Goal: Information Seeking & Learning: Learn about a topic

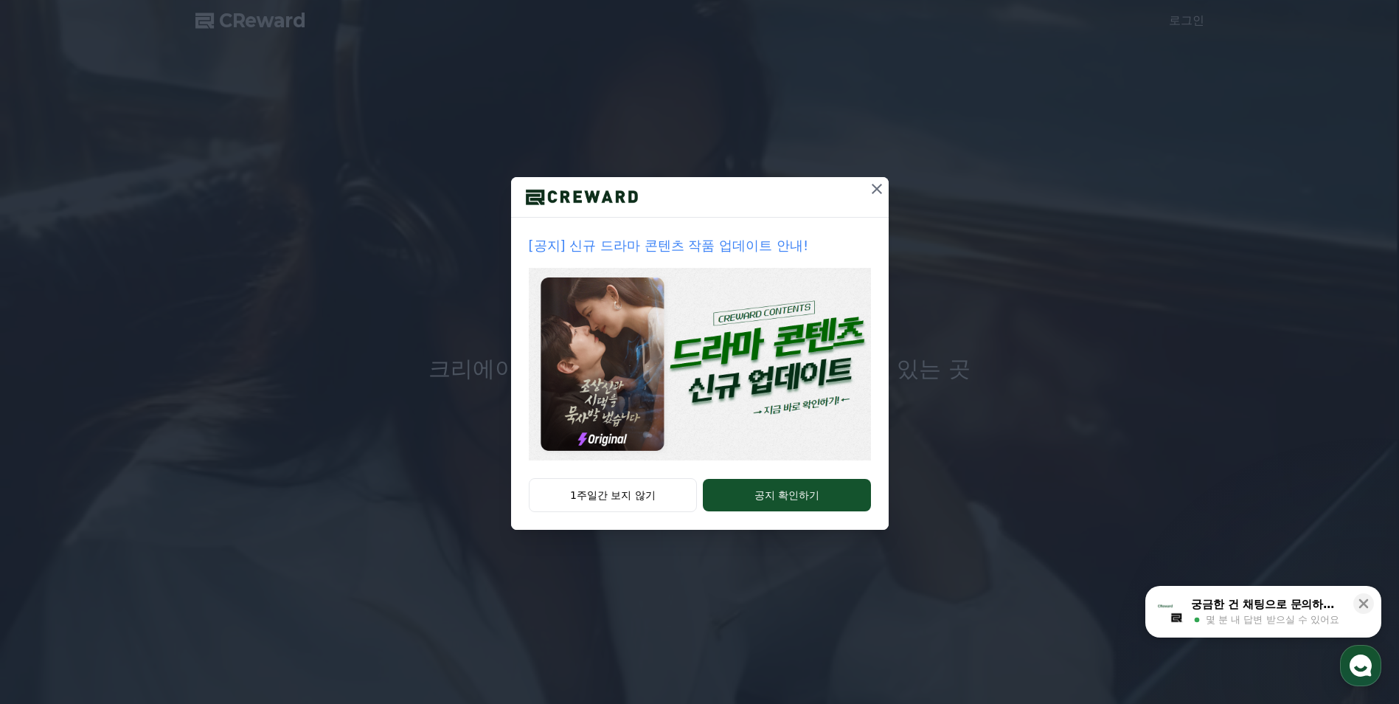
click at [870, 190] on icon at bounding box center [877, 189] width 18 height 18
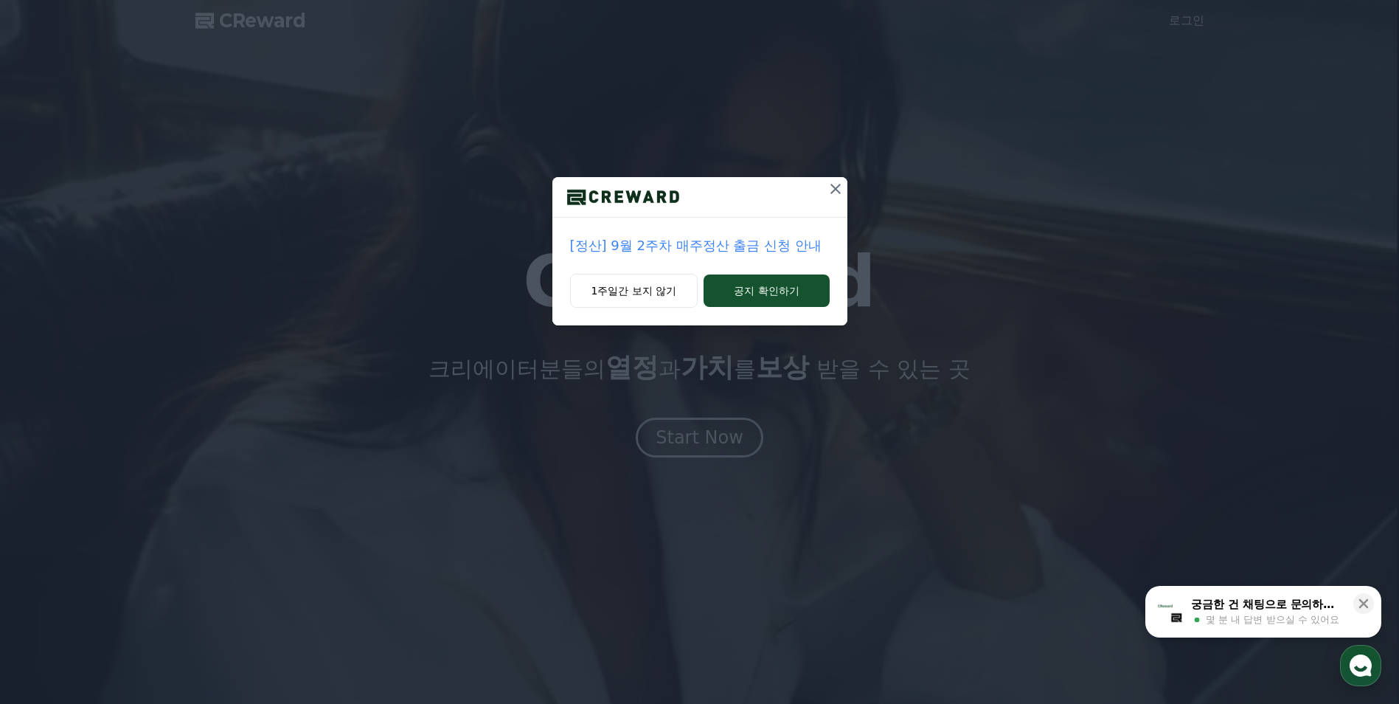
drag, startPoint x: 835, startPoint y: 190, endPoint x: 796, endPoint y: 231, distance: 56.3
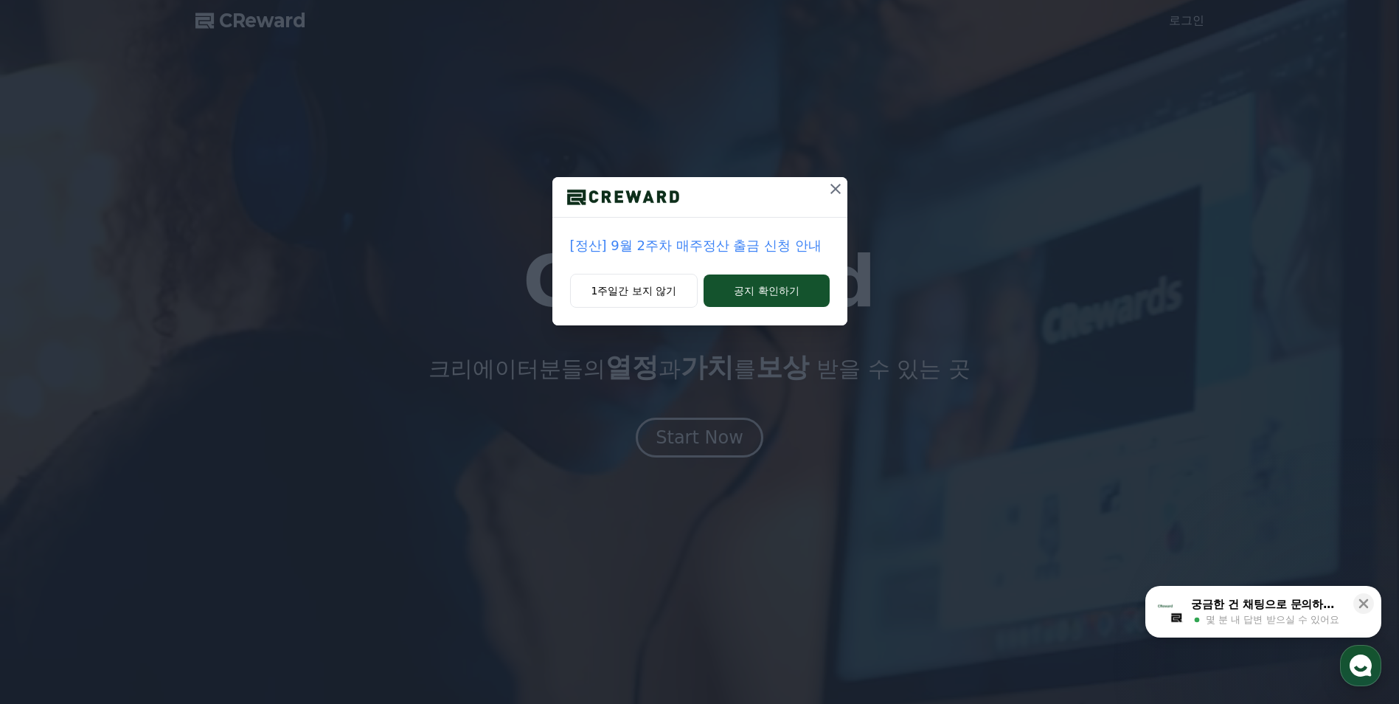
click at [805, 226] on div "[정산] 9월 2주차 매주정산 출금 신청 안내 1주일간 보지 않기 공지 확인하기" at bounding box center [699, 251] width 295 height 148
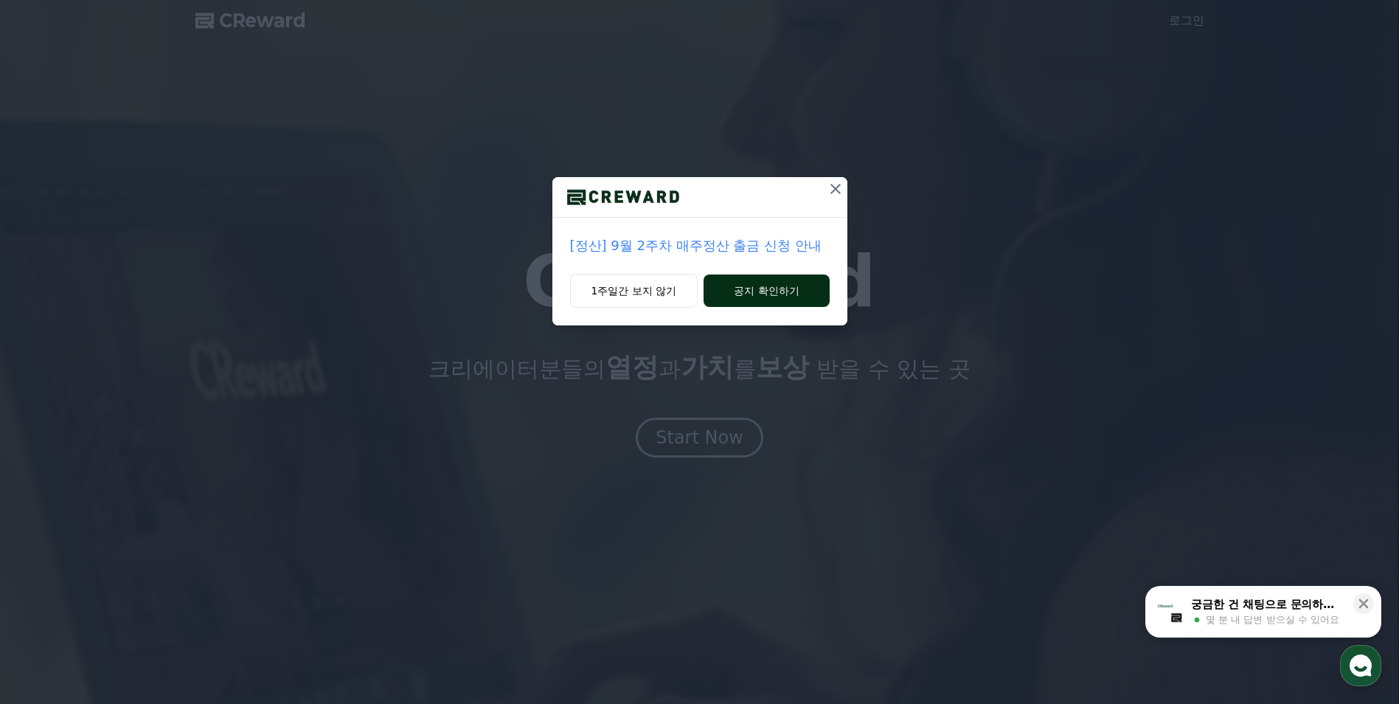
click at [787, 296] on button "공지 확인하기" at bounding box center [766, 290] width 125 height 32
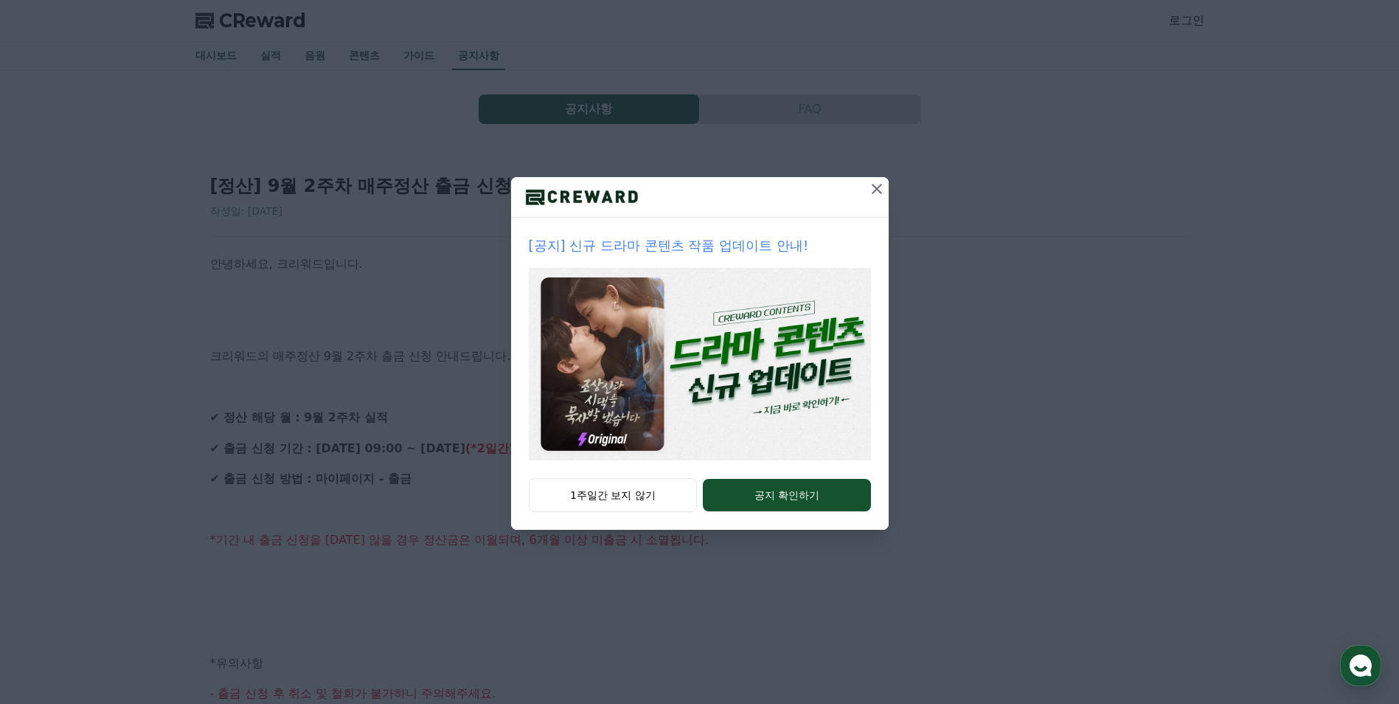
click at [863, 186] on div at bounding box center [700, 197] width 378 height 41
click at [872, 184] on icon at bounding box center [877, 189] width 10 height 10
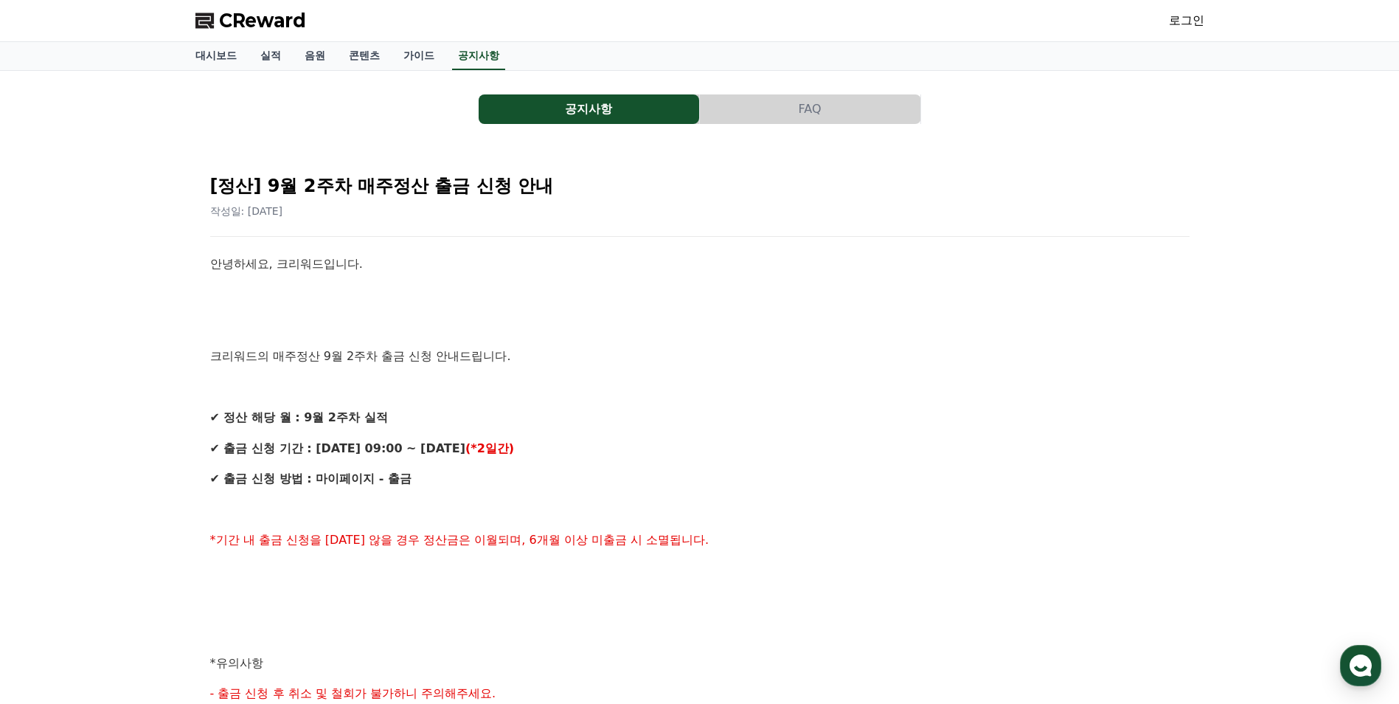
click at [594, 112] on button "공지사항" at bounding box center [589, 108] width 220 height 29
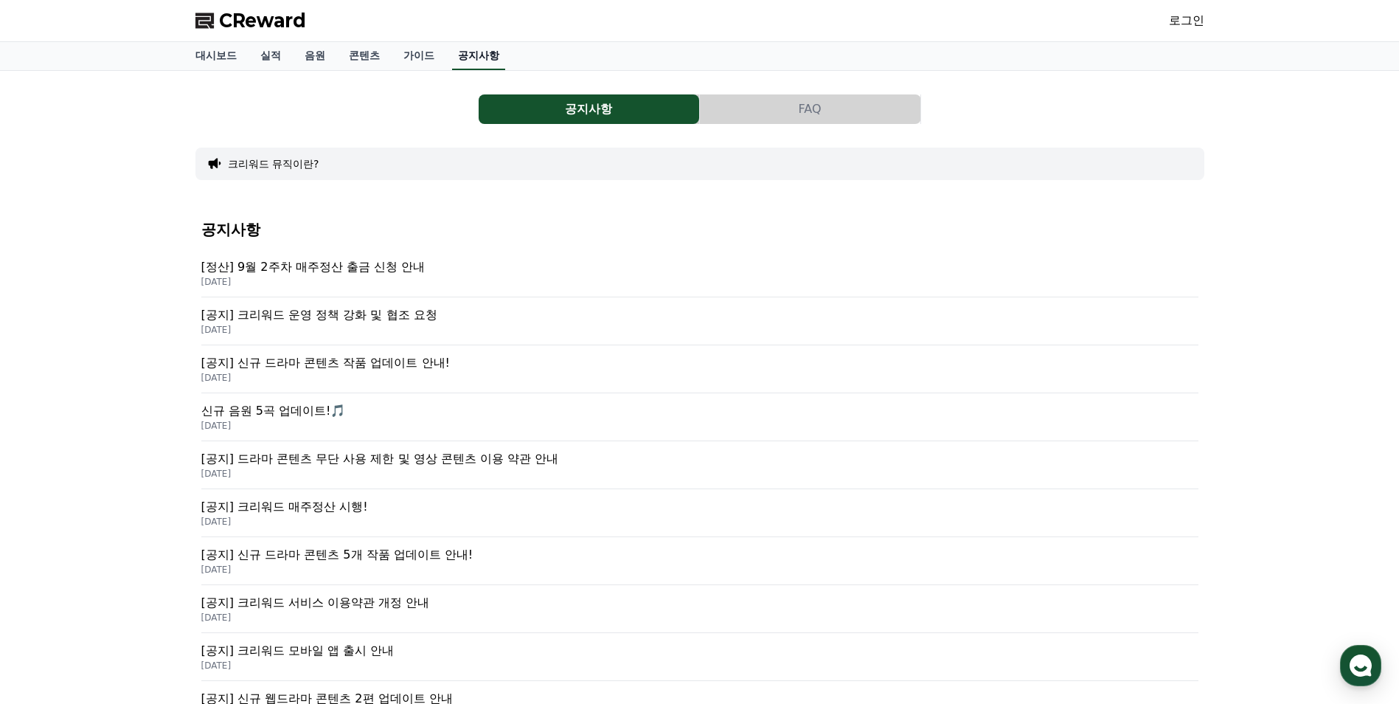
click at [473, 53] on link "공지사항" at bounding box center [478, 56] width 53 height 28
click at [460, 317] on p "[공지] 크리워드 운영 정책 강화 및 협조 요청" at bounding box center [699, 315] width 997 height 18
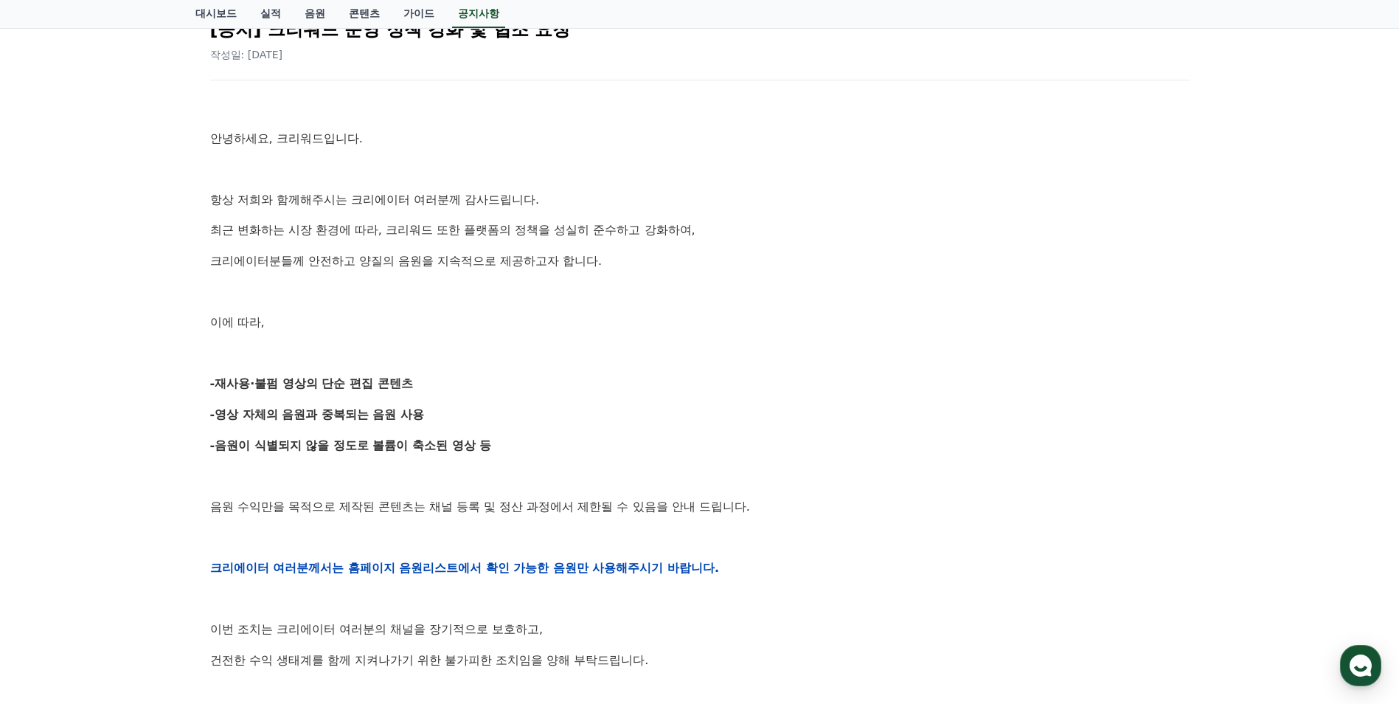
scroll to position [442, 0]
